Goal: Task Accomplishment & Management: Manage account settings

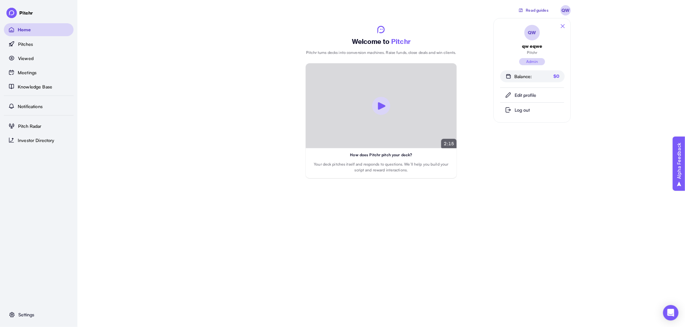
click at [597, 43] on div "Read guides QW Welcome to Pitchr Pitchr turns decks into conversion machines. R…" at bounding box center [381, 89] width 608 height 178
click at [136, 63] on div "Read guides QW Welcome to Pitchr Pitchr turns decks into conversion machines. R…" at bounding box center [381, 89] width 608 height 178
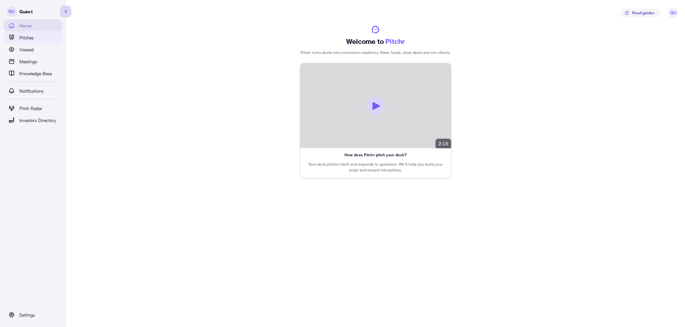
click at [33, 37] on span "Pitches" at bounding box center [26, 37] width 14 height 7
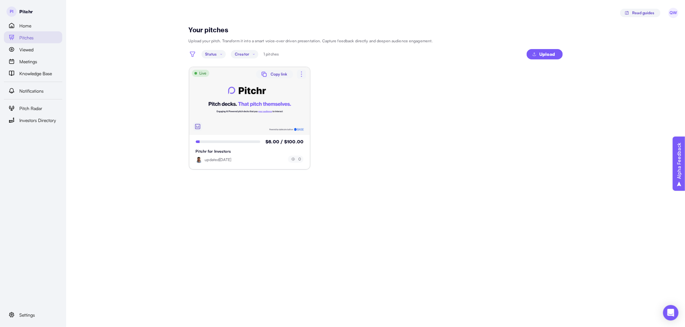
click at [198, 128] on img "button" at bounding box center [198, 127] width 8 height 8
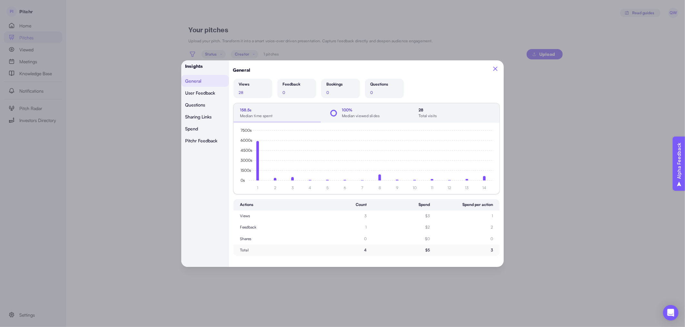
click at [359, 115] on p "Median viewed slides" at bounding box center [361, 116] width 38 height 6
click at [439, 108] on button "28 Total visits" at bounding box center [455, 112] width 87 height 19
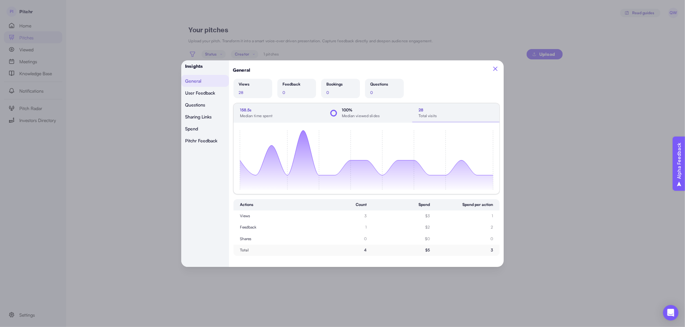
click at [258, 113] on p "Median time spent" at bounding box center [256, 116] width 33 height 6
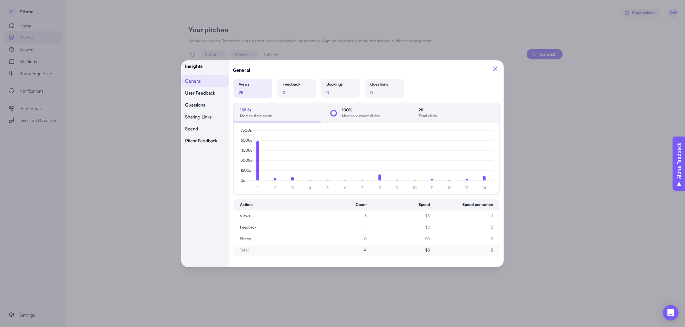
click at [259, 89] on div "Views 28" at bounding box center [253, 88] width 28 height 14
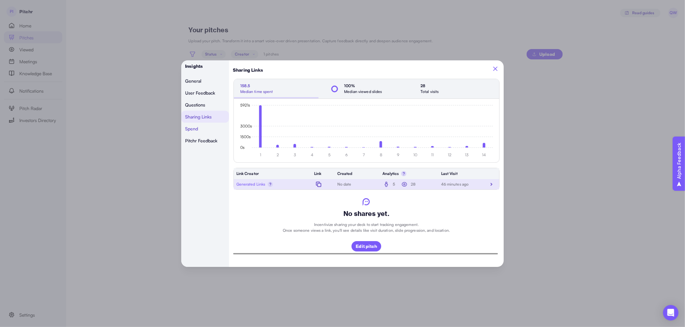
click at [206, 133] on button "Spend" at bounding box center [205, 129] width 48 height 12
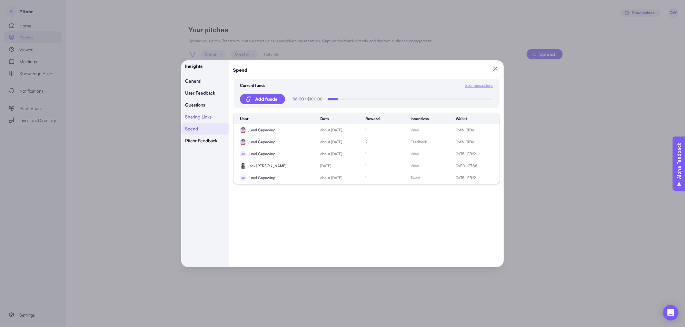
click at [206, 119] on span "Sharing Links" at bounding box center [198, 116] width 26 height 5
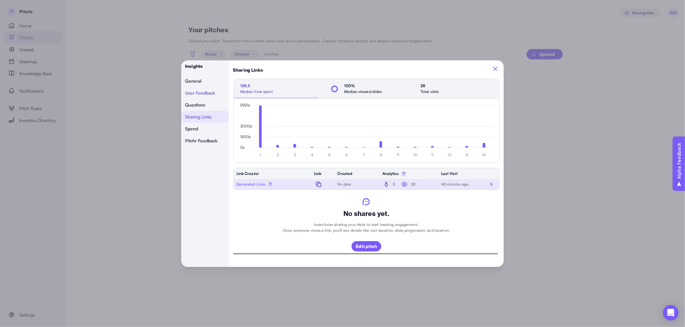
click at [199, 95] on span "User Feedback" at bounding box center [200, 92] width 30 height 5
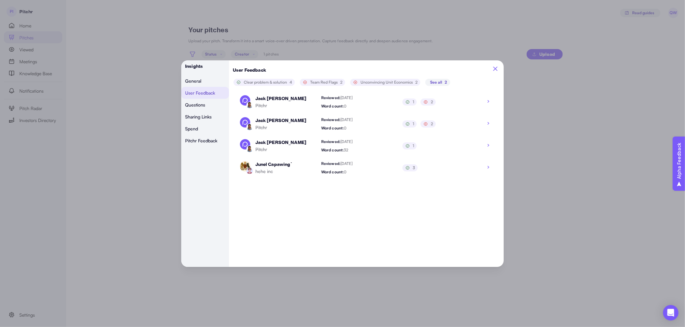
click at [440, 85] on span "See all" at bounding box center [436, 82] width 12 height 6
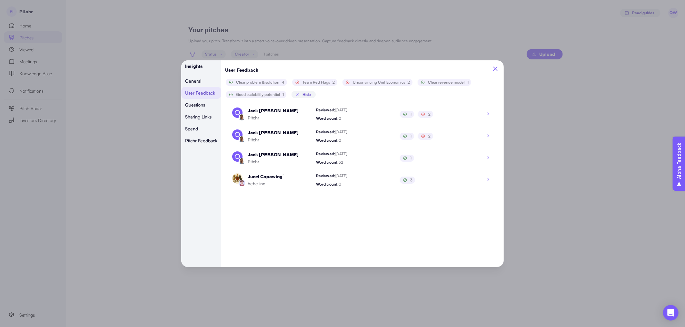
click at [488, 115] on icon "button" at bounding box center [489, 113] width 8 height 8
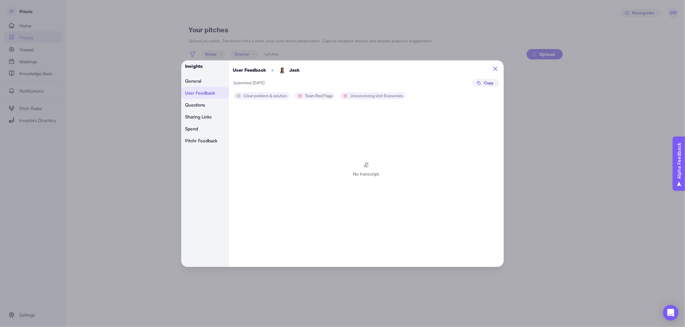
click at [254, 70] on p "User Feedback" at bounding box center [249, 70] width 33 height 7
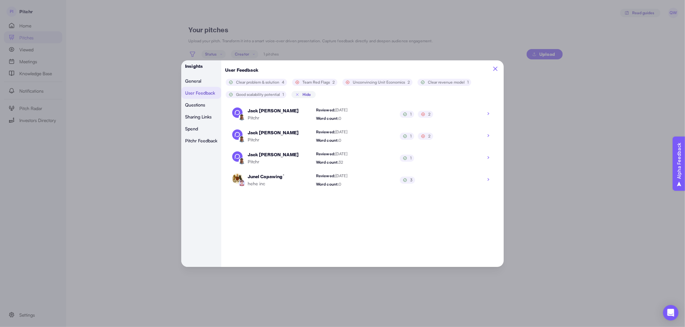
click at [490, 136] on icon "button" at bounding box center [489, 135] width 8 height 8
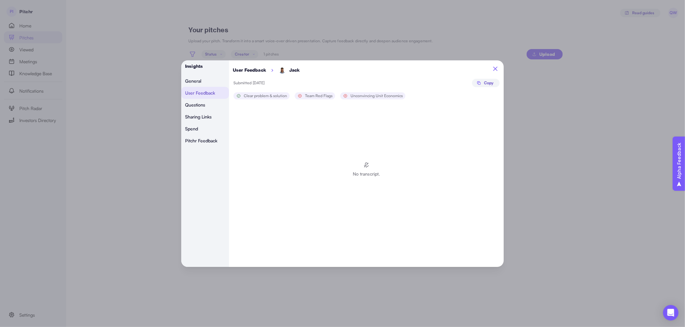
click at [252, 70] on p "User Feedback" at bounding box center [249, 70] width 33 height 7
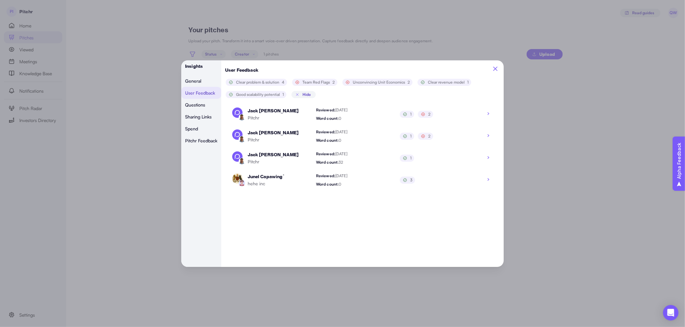
click at [491, 159] on icon "button" at bounding box center [489, 157] width 8 height 8
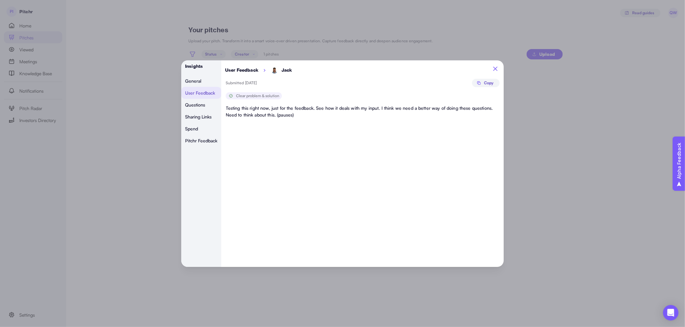
click at [246, 72] on p "User Feedback" at bounding box center [241, 70] width 33 height 7
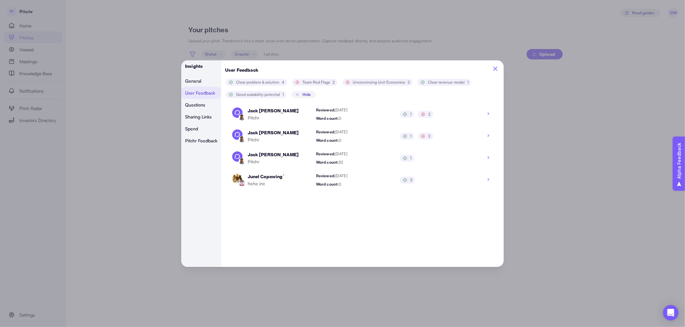
click at [491, 183] on button "button" at bounding box center [488, 179] width 9 height 9
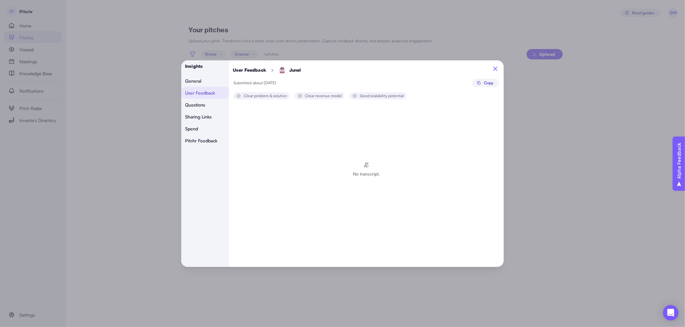
click at [248, 70] on p "User Feedback" at bounding box center [249, 70] width 33 height 7
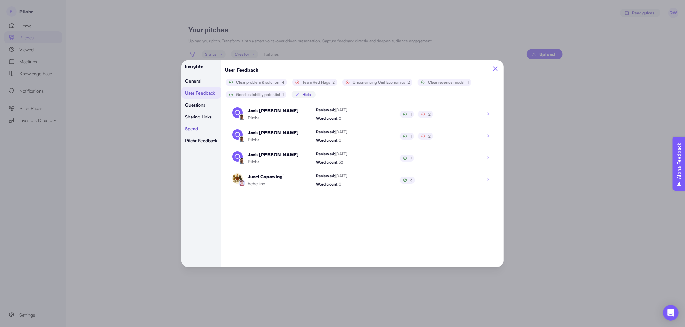
click at [212, 130] on button "Spend" at bounding box center [201, 129] width 40 height 12
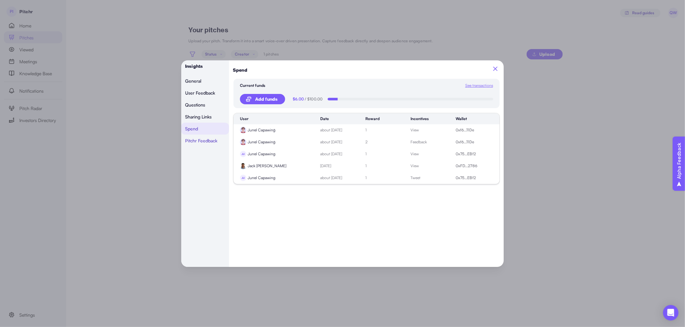
click at [209, 139] on Feedback "Pitchr Feedback" at bounding box center [205, 141] width 48 height 12
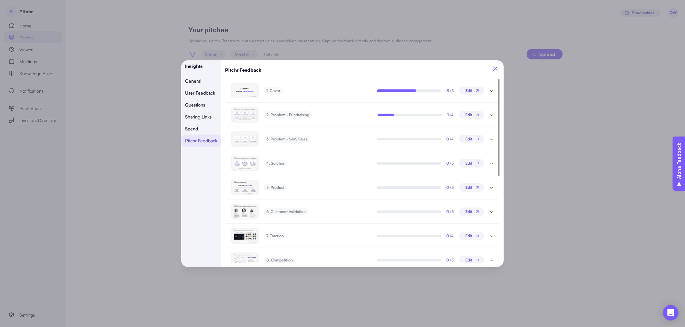
click at [496, 69] on icon "button" at bounding box center [495, 68] width 4 height 4
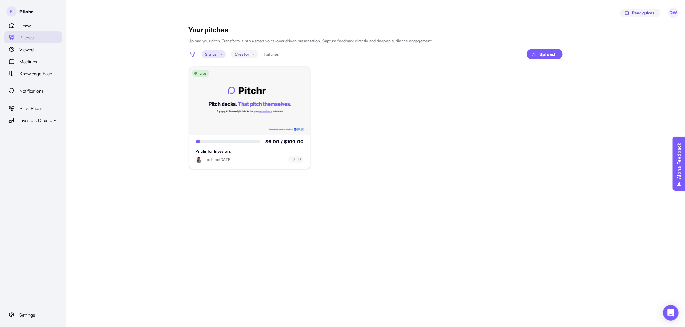
click at [215, 56] on p "Status" at bounding box center [212, 54] width 12 height 6
click at [155, 83] on main "Your pitches Upload your pitch. Transform it into a smart voice-over driven pre…" at bounding box center [342, 163] width 685 height 327
click at [299, 75] on icon "button" at bounding box center [302, 74] width 8 height 8
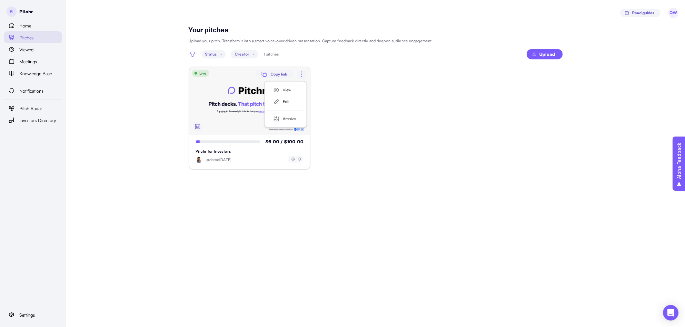
click at [299, 75] on icon "button" at bounding box center [302, 74] width 8 height 8
click at [549, 55] on span "Upload" at bounding box center [548, 54] width 16 height 10
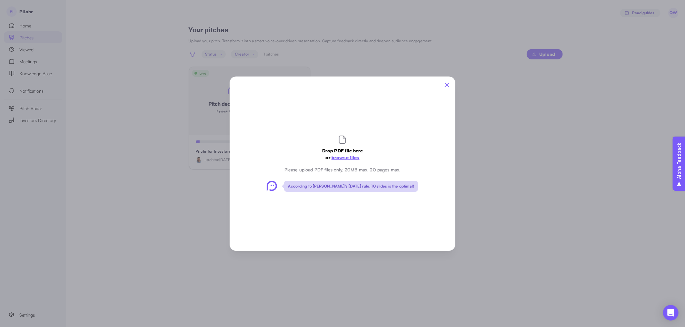
click at [447, 85] on icon "button" at bounding box center [447, 85] width 4 height 4
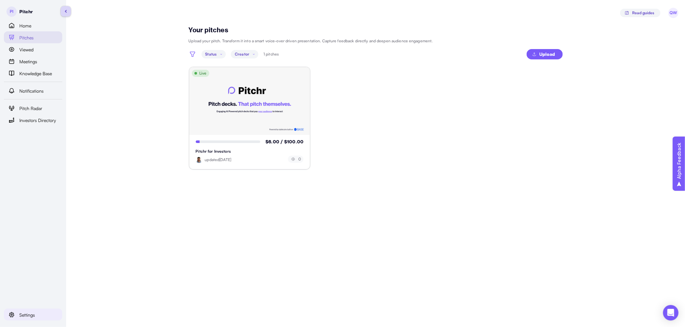
click at [34, 313] on span "Settings" at bounding box center [26, 314] width 15 height 7
click at [52, 305] on div "Personal" at bounding box center [47, 303] width 24 height 8
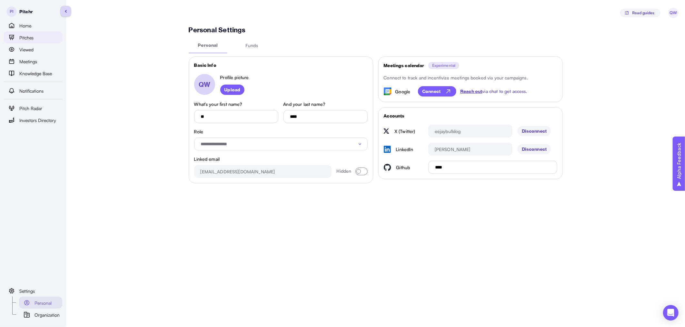
click at [37, 37] on div "Pitches" at bounding box center [38, 38] width 39 height 8
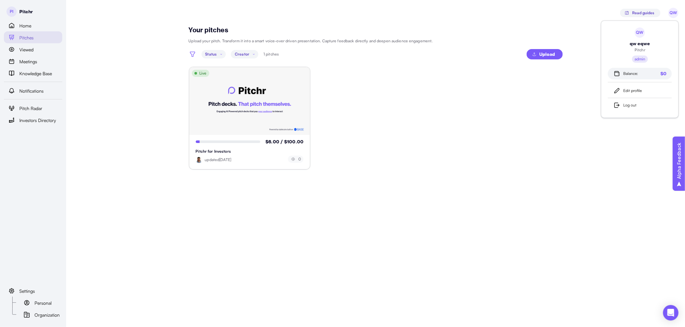
click at [663, 42] on div "QW qw eqwe Pitchr admin" at bounding box center [640, 44] width 64 height 35
click at [632, 108] on div "Log out" at bounding box center [645, 105] width 43 height 6
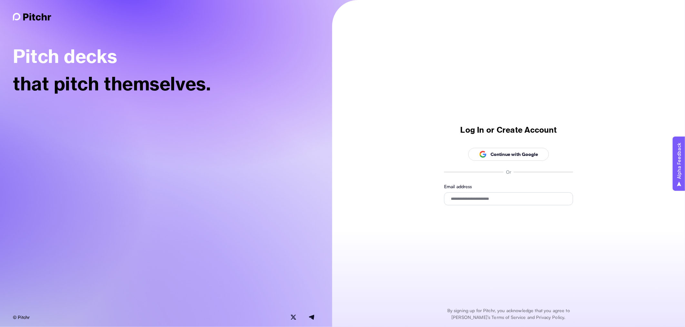
click at [527, 157] on p "Continue with Google" at bounding box center [515, 154] width 48 height 7
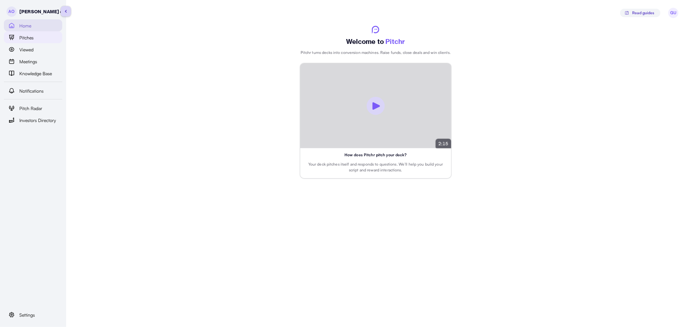
click at [32, 43] on link "Pitches" at bounding box center [33, 37] width 58 height 12
